Goal: Check status: Check status

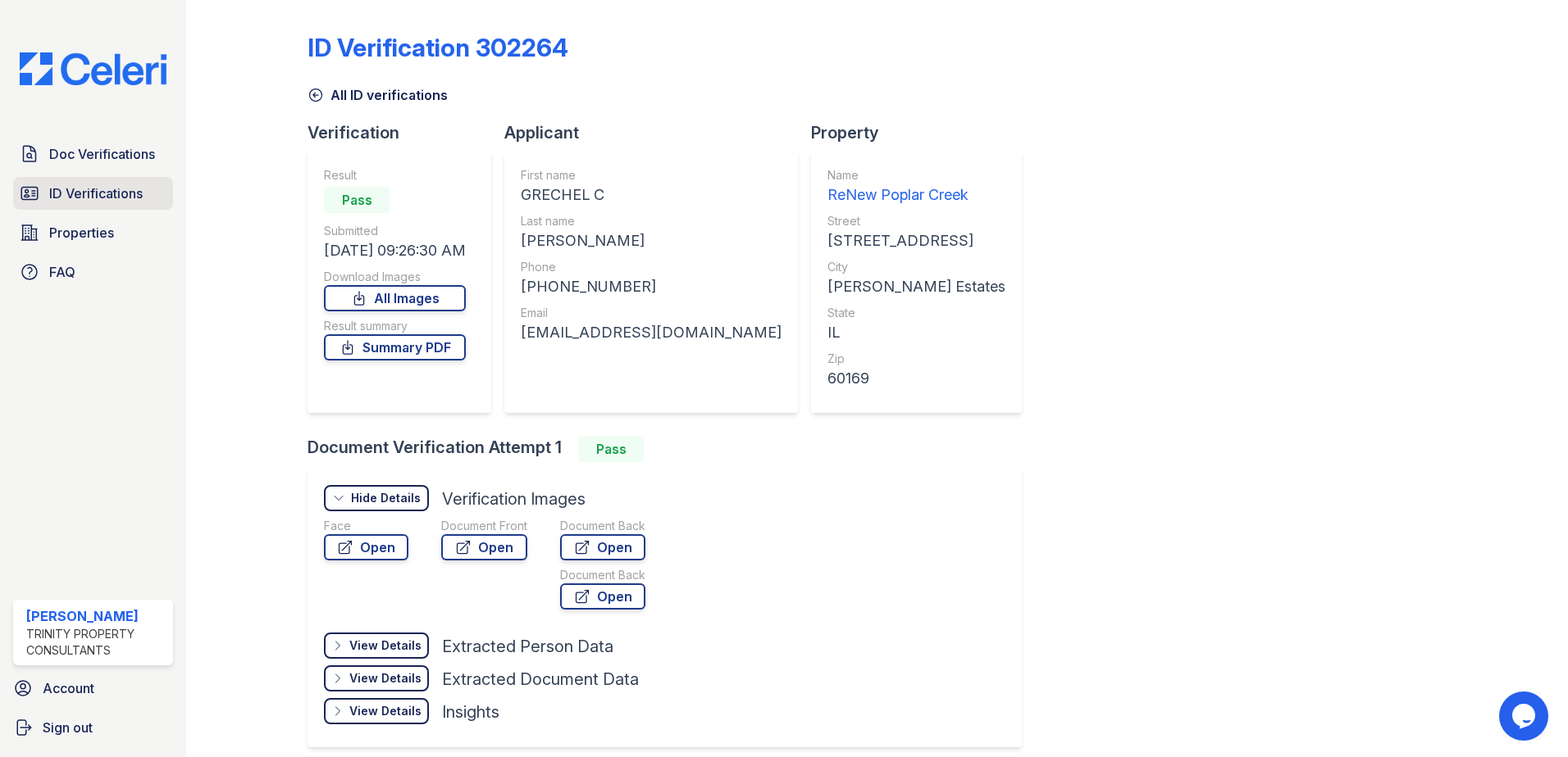
click at [71, 192] on span "ID Verifications" at bounding box center [96, 193] width 94 height 19
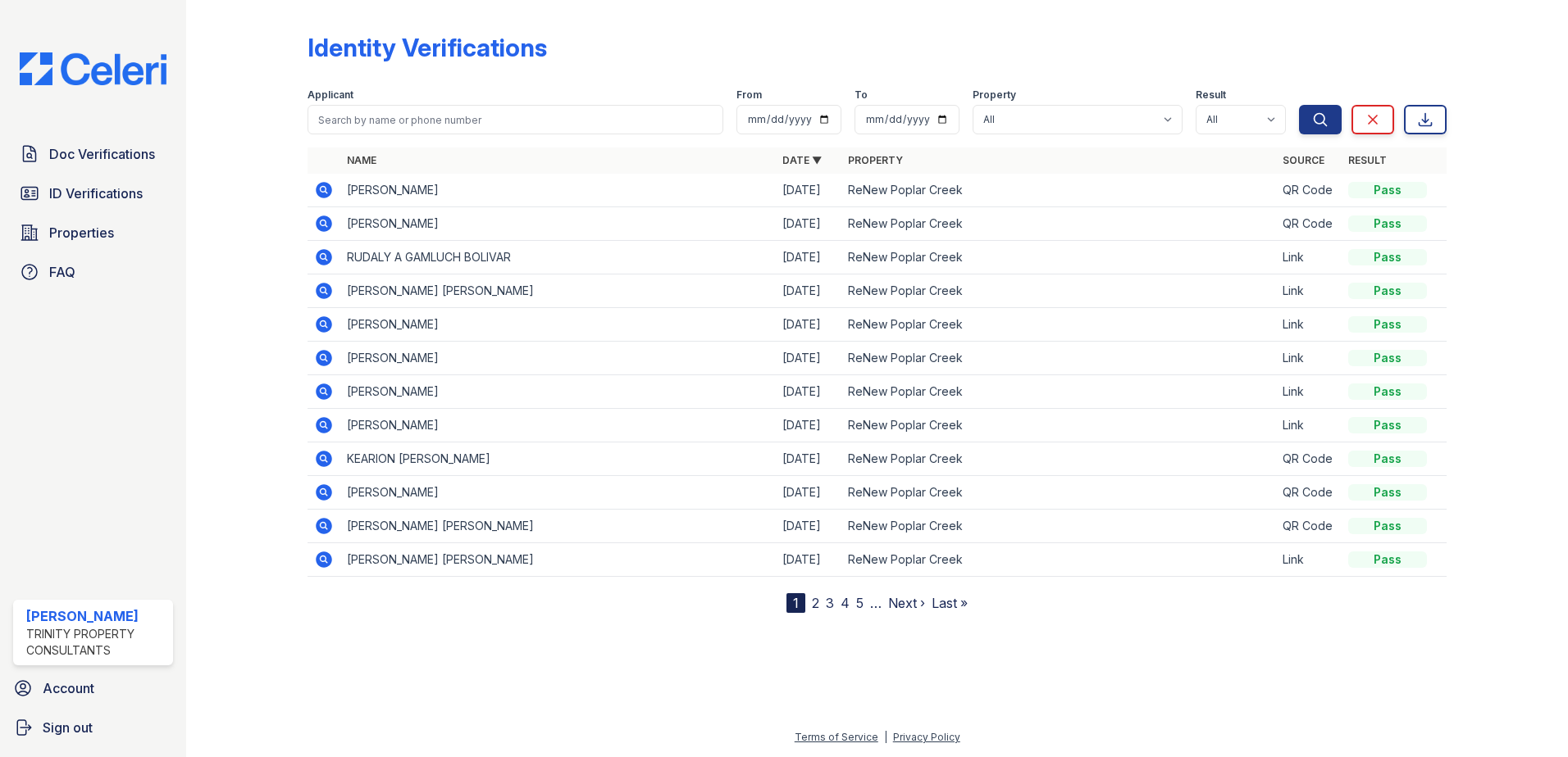
click at [71, 195] on span "ID Verifications" at bounding box center [96, 193] width 94 height 19
click at [78, 208] on link "ID Verifications" at bounding box center [93, 193] width 160 height 33
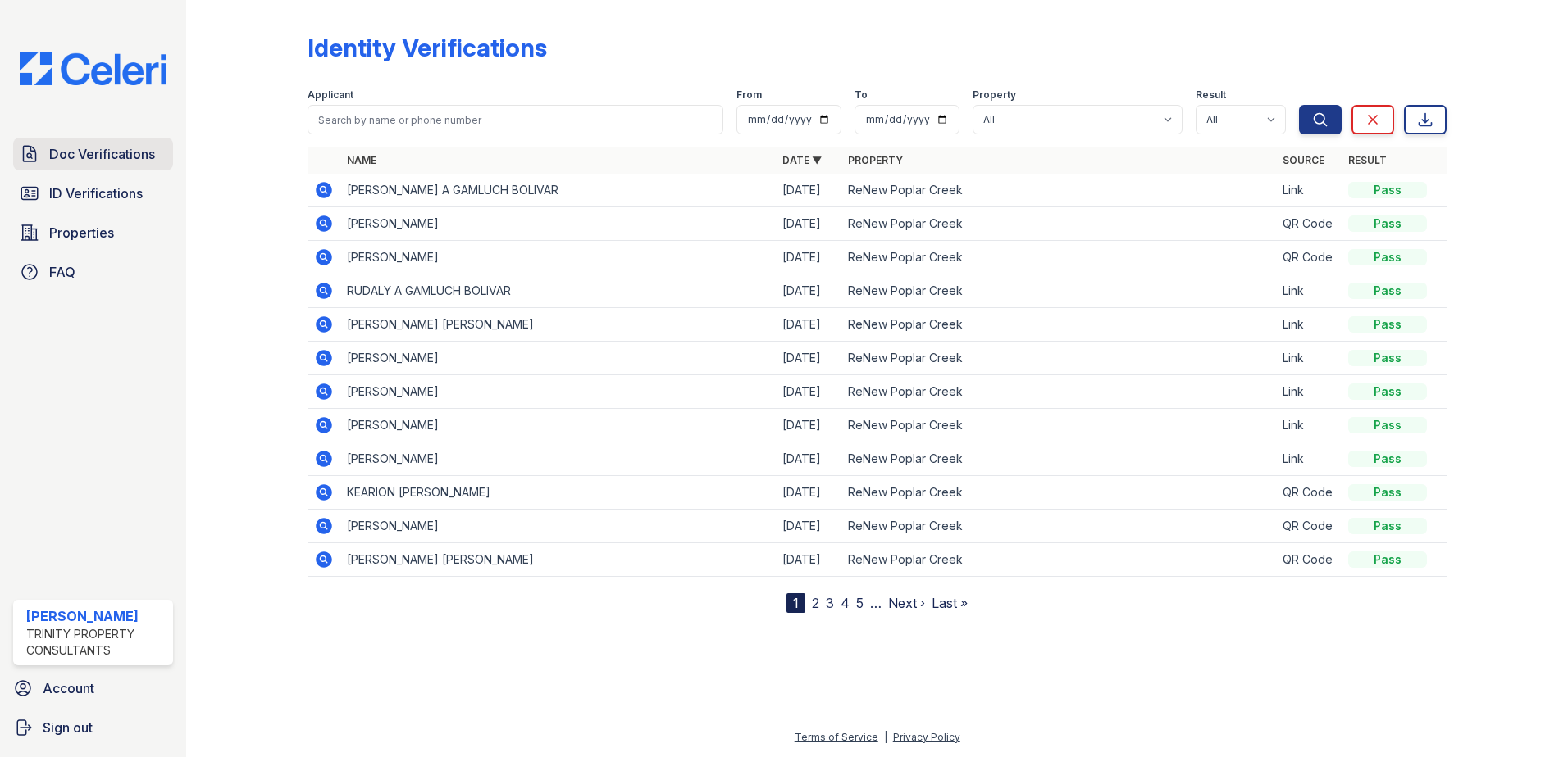
click at [64, 149] on span "Doc Verifications" at bounding box center [103, 154] width 106 height 19
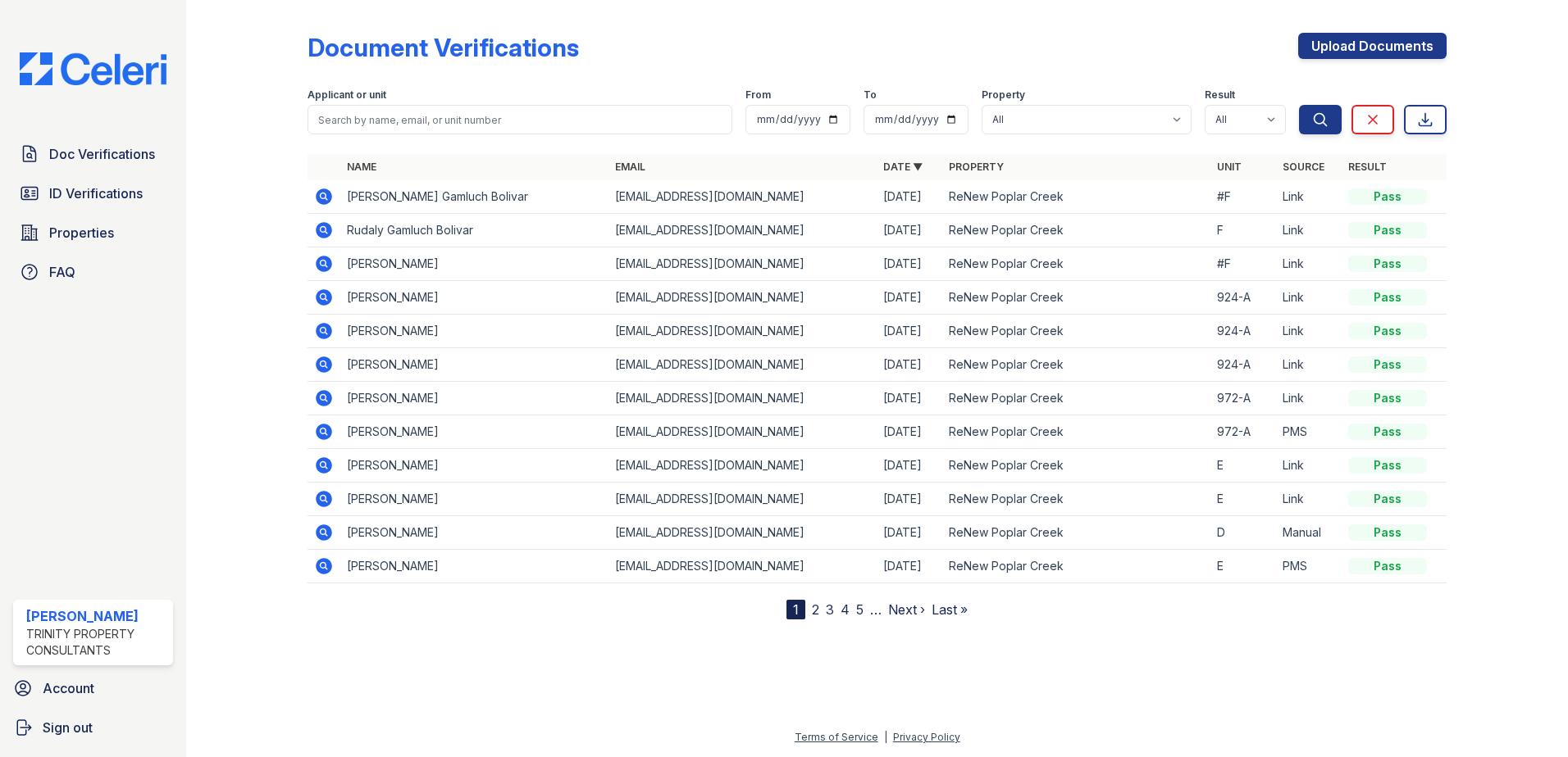
click at [321, 261] on icon at bounding box center [323, 263] width 17 height 17
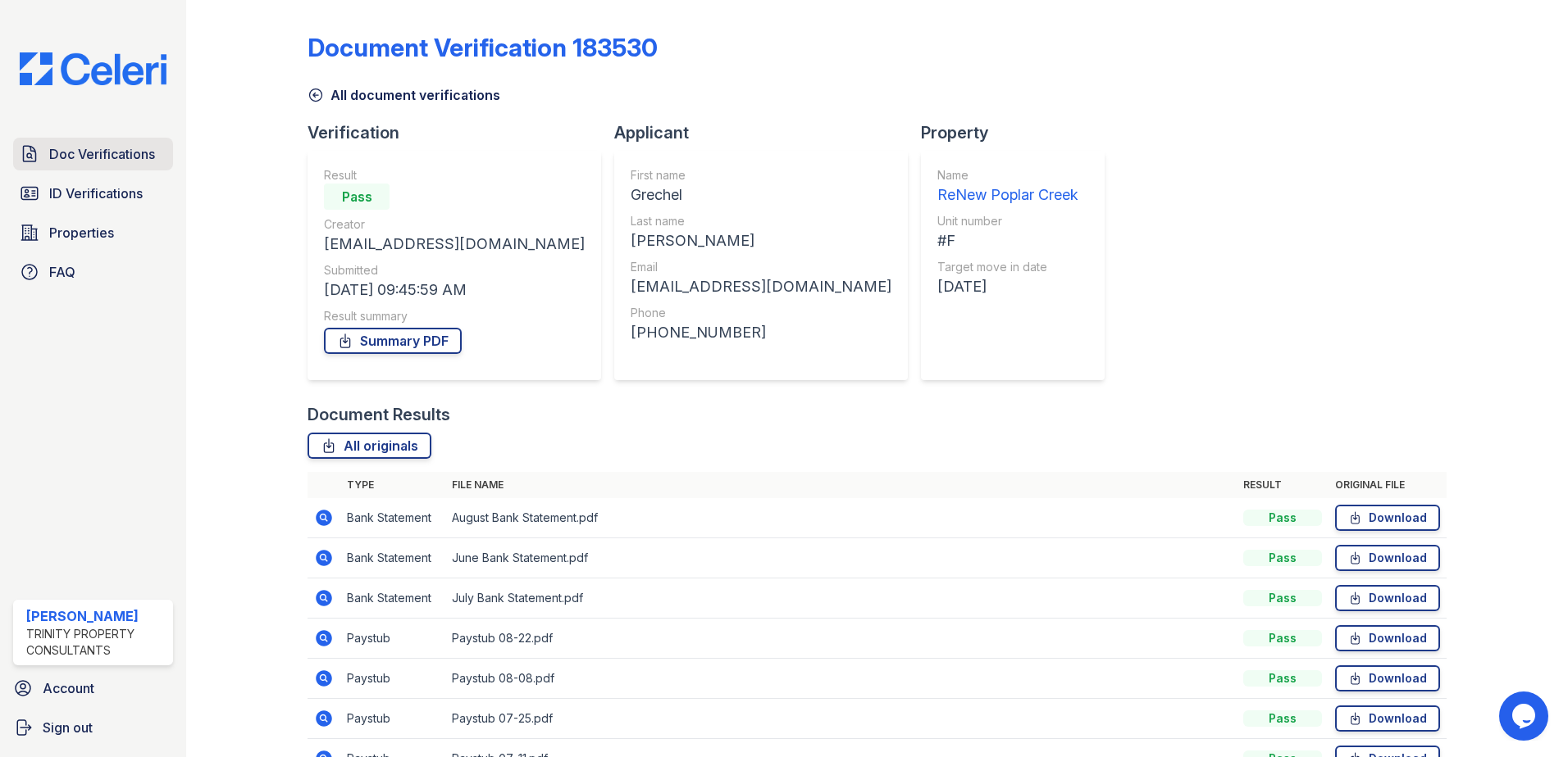
click at [104, 159] on span "Doc Verifications" at bounding box center [103, 154] width 106 height 19
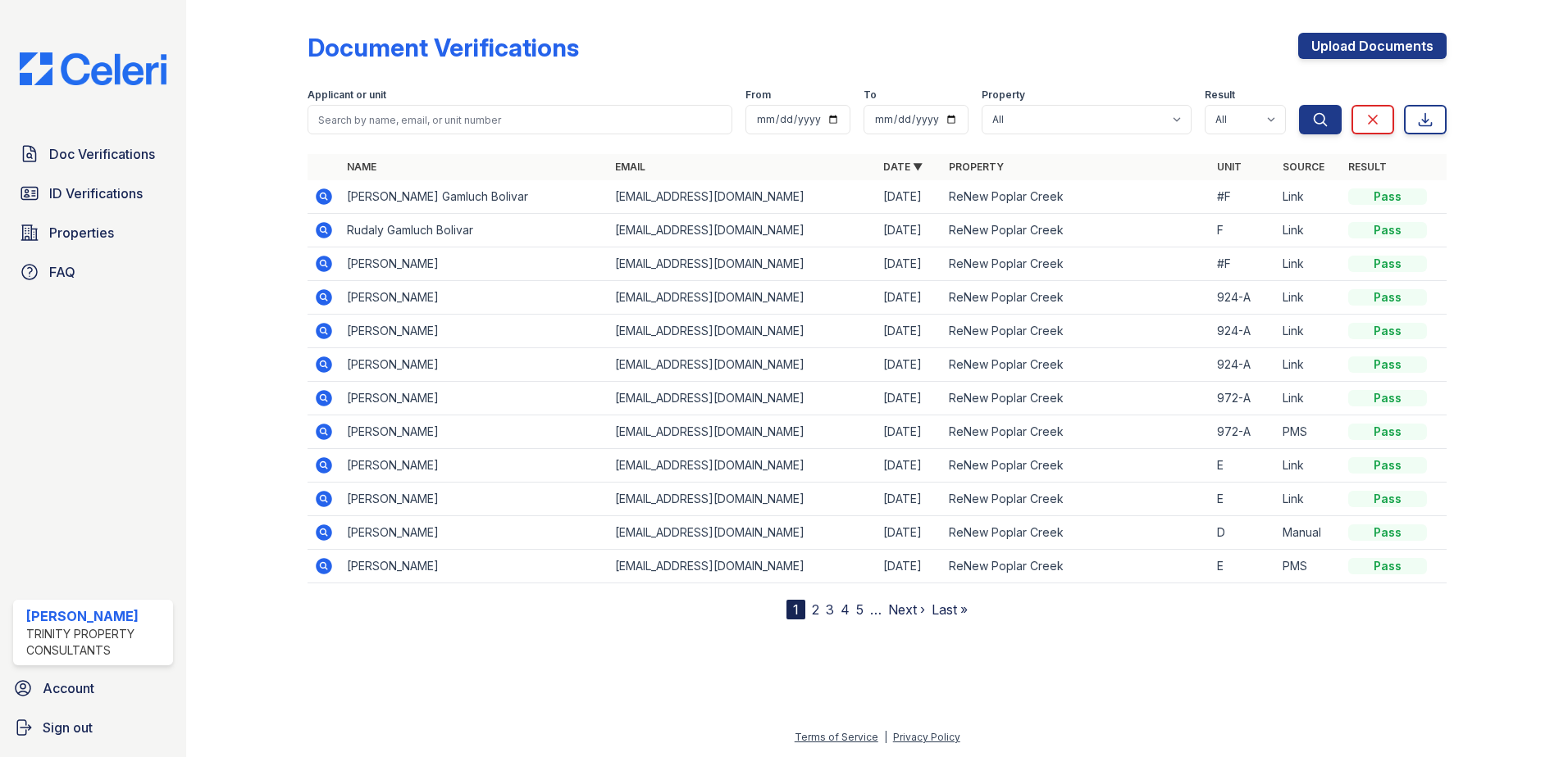
click at [323, 234] on icon at bounding box center [323, 230] width 17 height 17
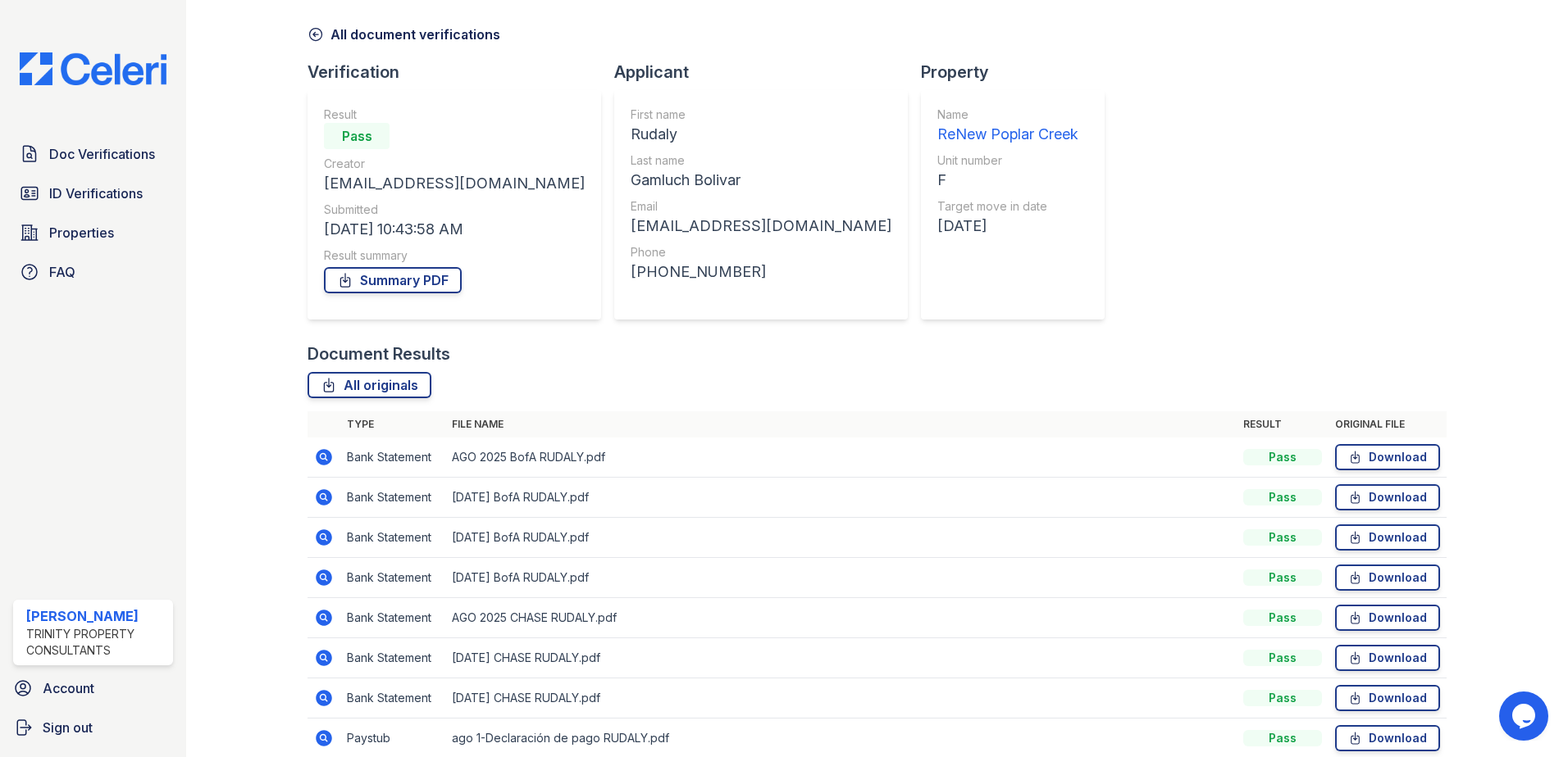
scroll to position [9, 0]
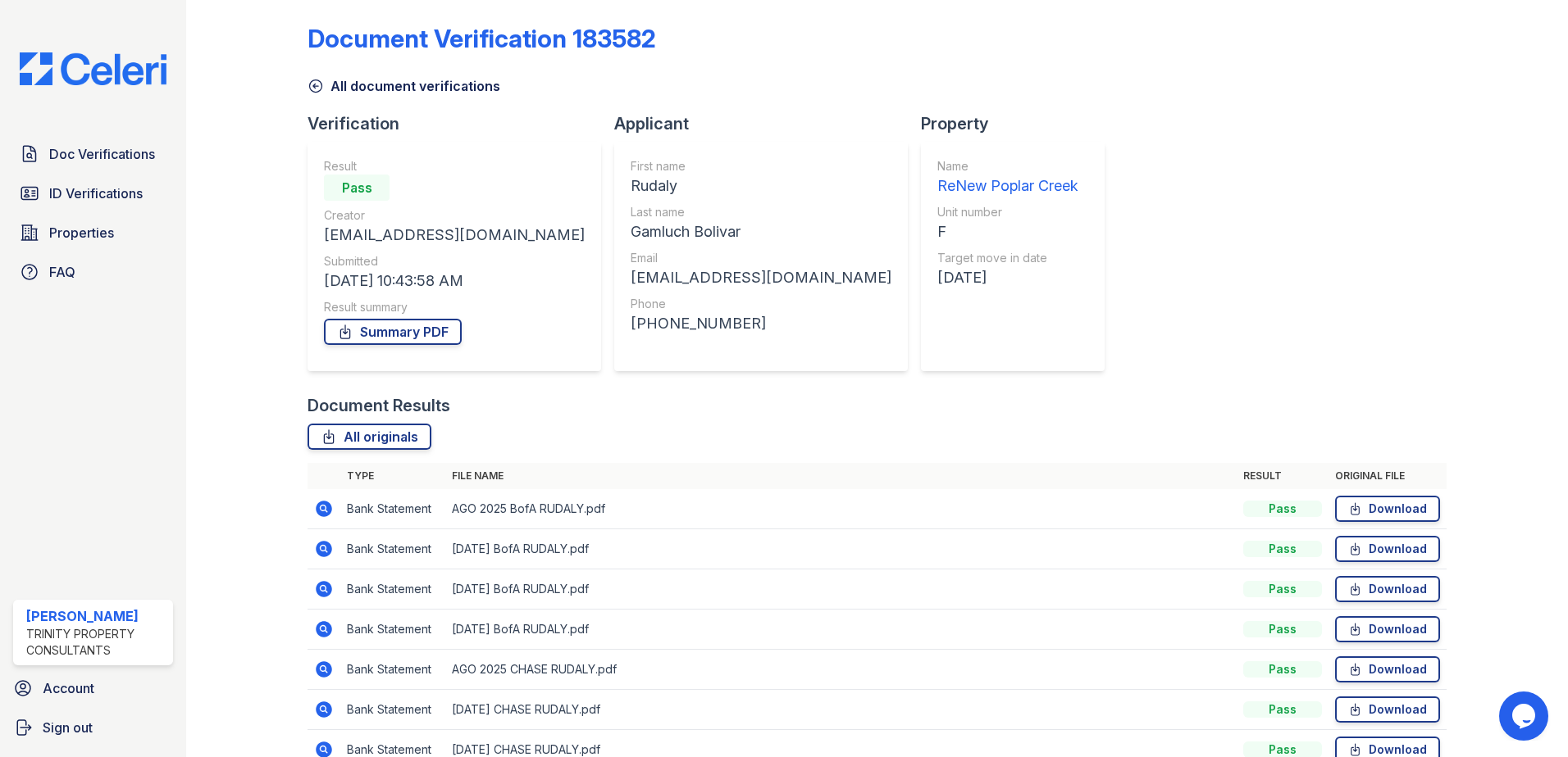
click at [311, 85] on icon at bounding box center [316, 86] width 17 height 17
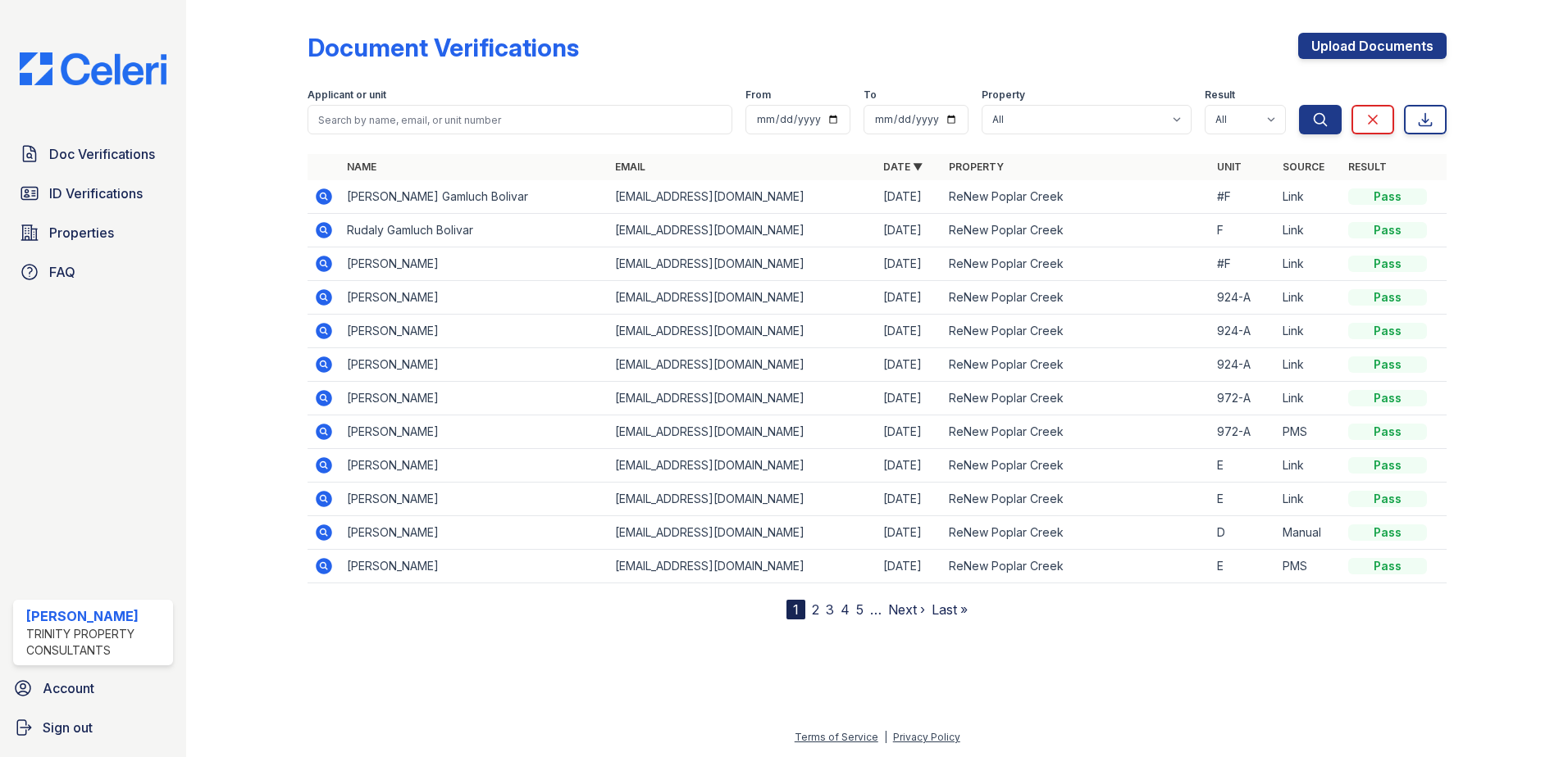
click at [330, 200] on icon at bounding box center [323, 196] width 17 height 17
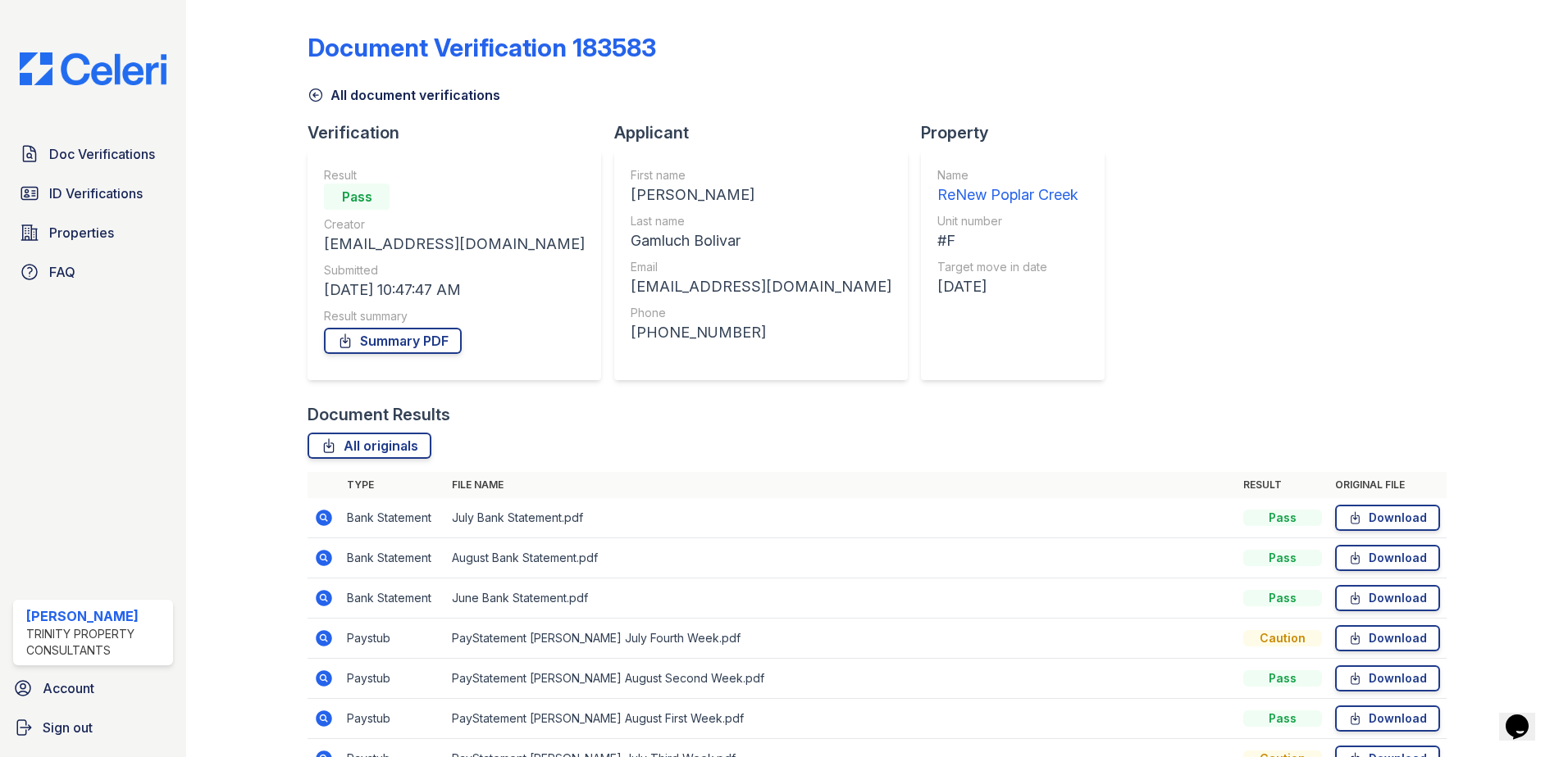
click at [316, 96] on icon at bounding box center [316, 95] width 17 height 17
